Goal: Information Seeking & Learning: Learn about a topic

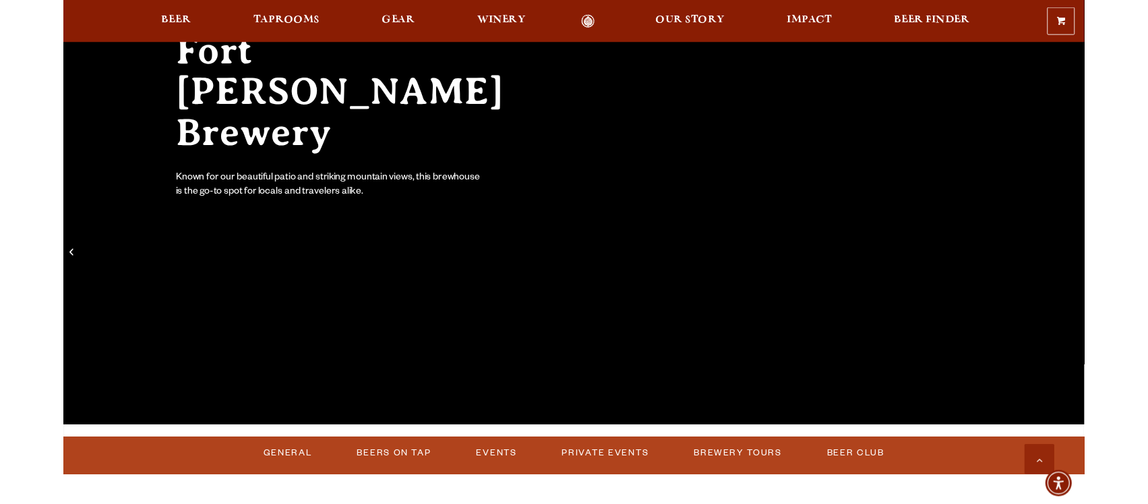
scroll to position [674, 0]
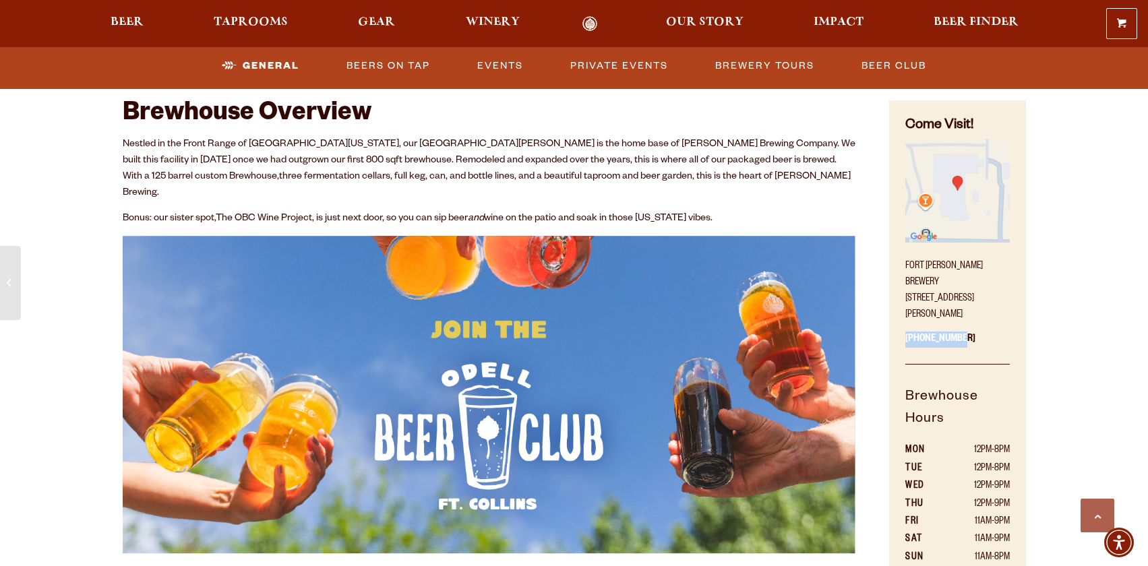
drag, startPoint x: 974, startPoint y: 325, endPoint x: 903, endPoint y: 325, distance: 71.5
click at [903, 325] on div "Come Visit! Fort Collins Brewery 800 East Lincoln Avenue Fort Collins, CO 80524…" at bounding box center [957, 383] width 136 height 566
copy p "970-498-9070"
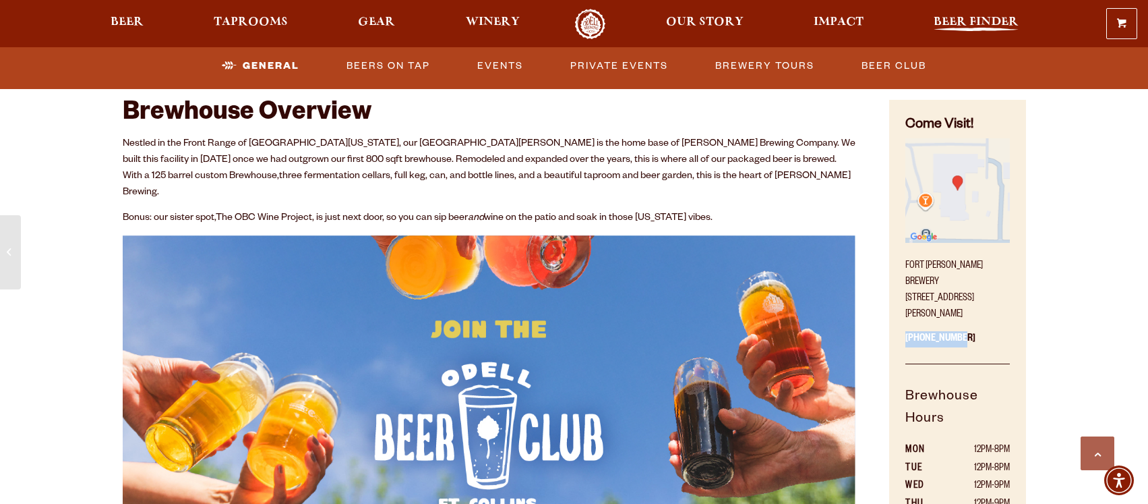
scroll to position [674, 0]
click at [792, 236] on img at bounding box center [490, 395] width 734 height 318
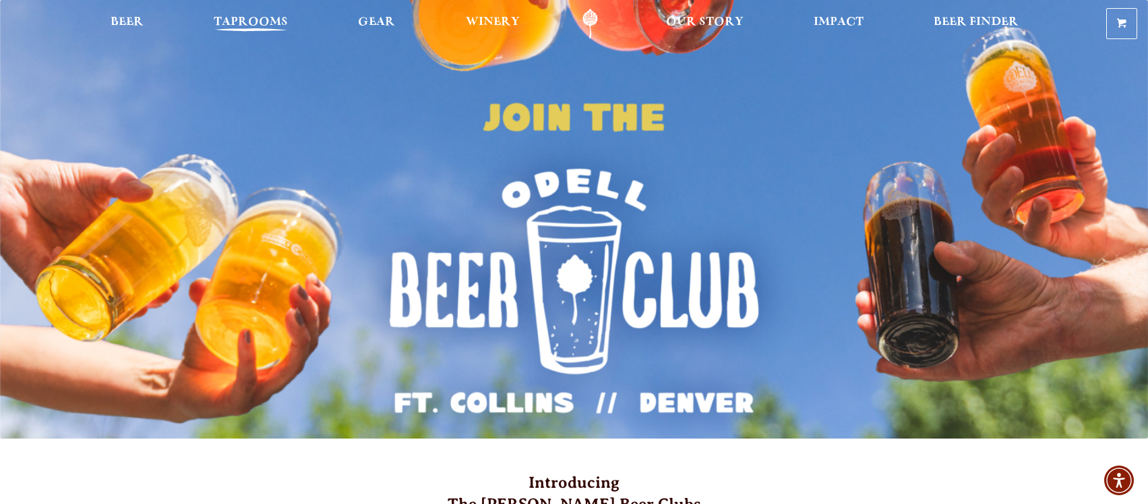
click at [276, 17] on span "Taprooms" at bounding box center [251, 22] width 74 height 11
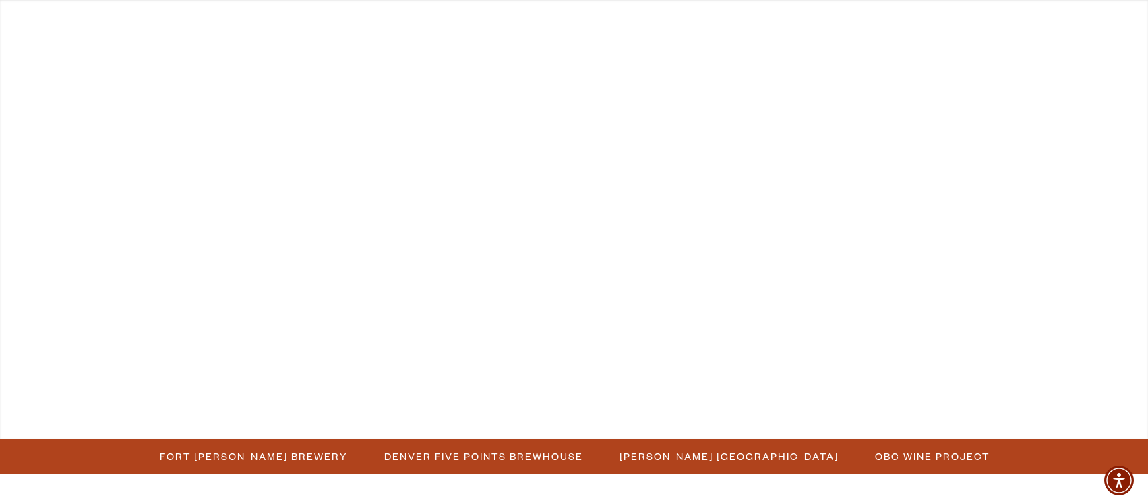
click at [286, 454] on span "Fort Collins Brewery" at bounding box center [254, 456] width 188 height 20
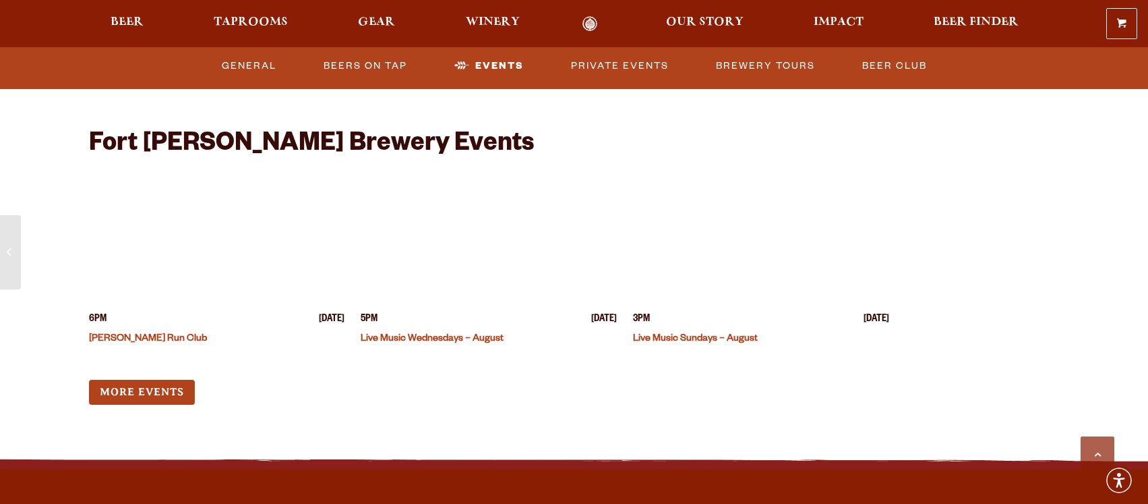
scroll to position [5259, 0]
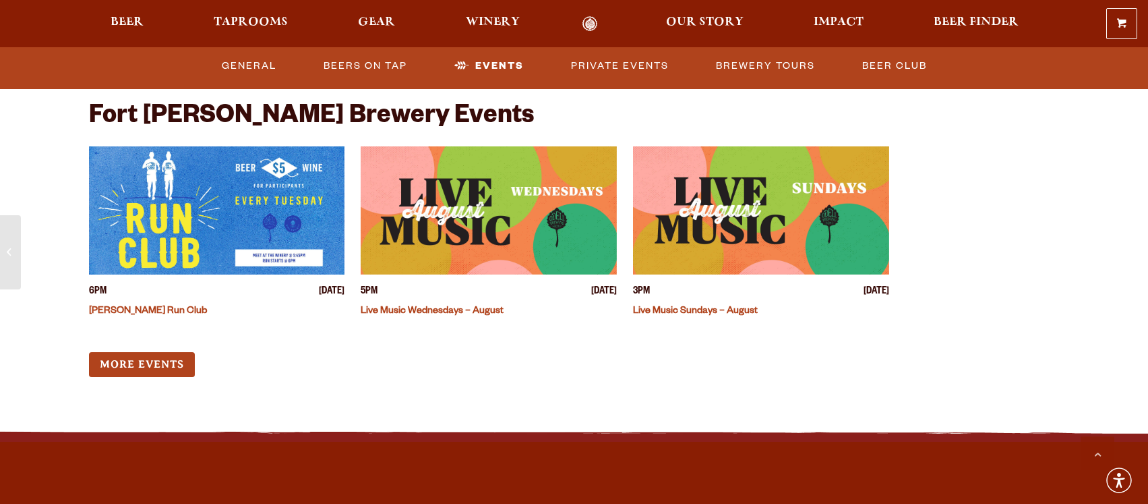
click at [777, 203] on img "View event details" at bounding box center [761, 210] width 256 height 128
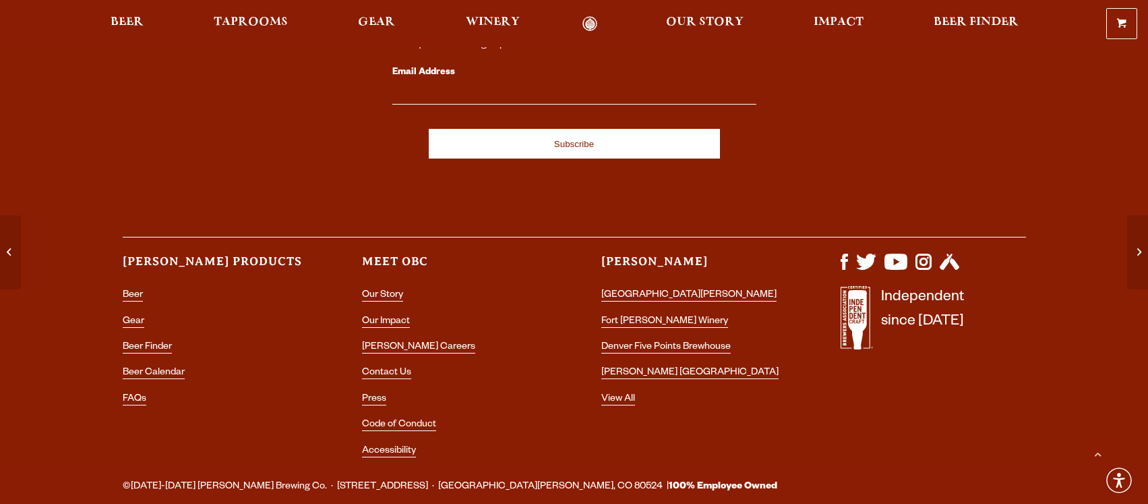
scroll to position [1006, 0]
